Goal: Task Accomplishment & Management: Manage account settings

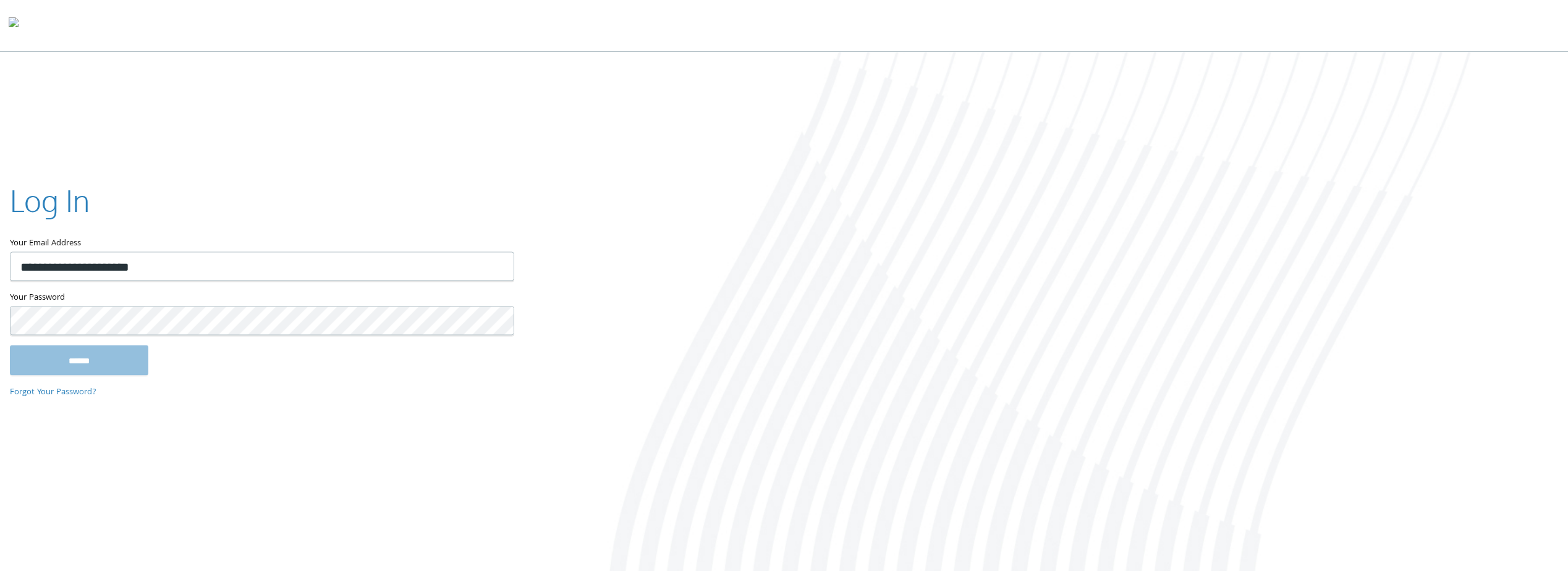
type input "**********"
click at [97, 369] on input "******" at bounding box center [79, 360] width 139 height 29
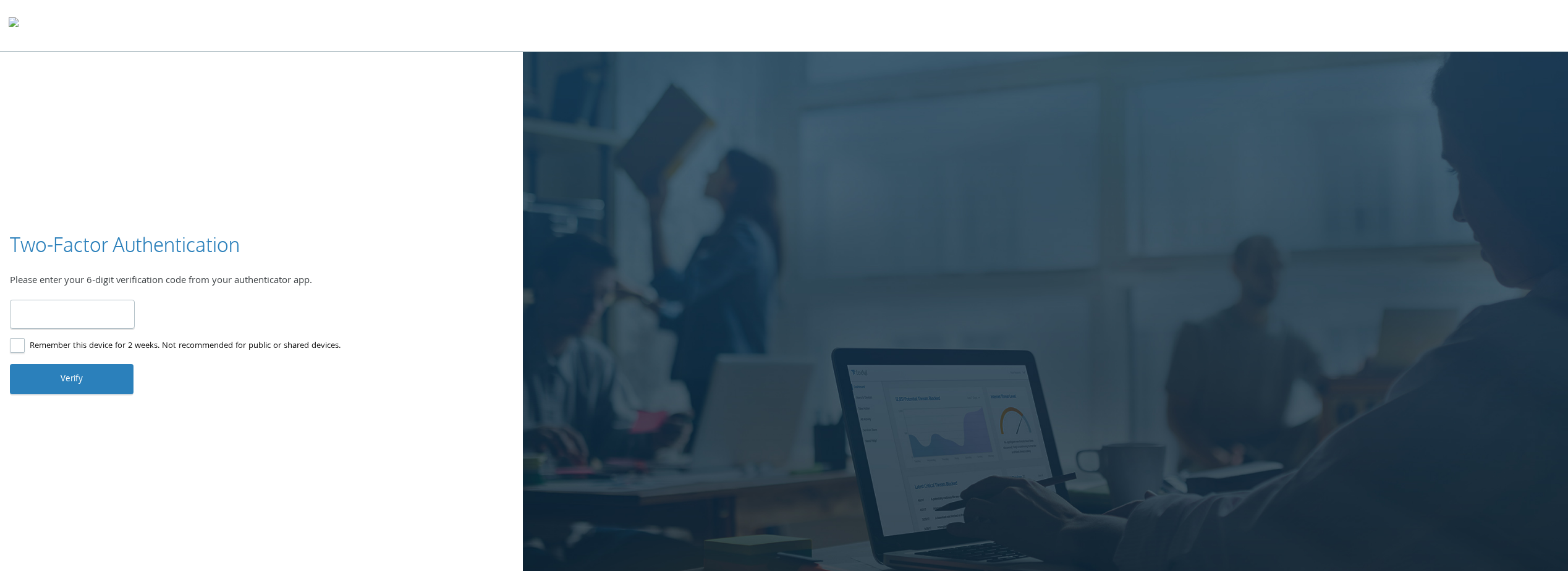
type input "******"
